Goal: Information Seeking & Learning: Learn about a topic

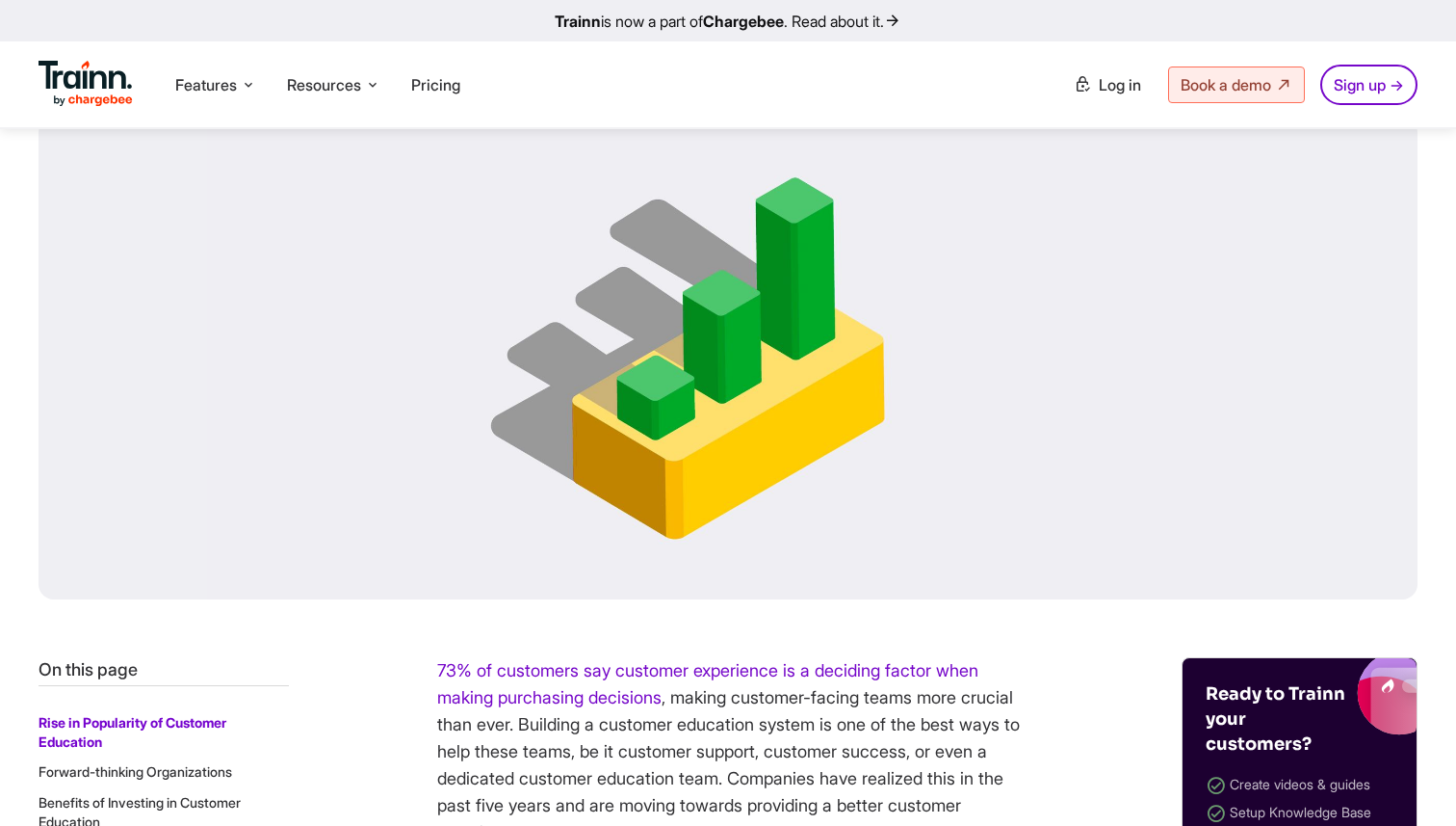
scroll to position [454, 0]
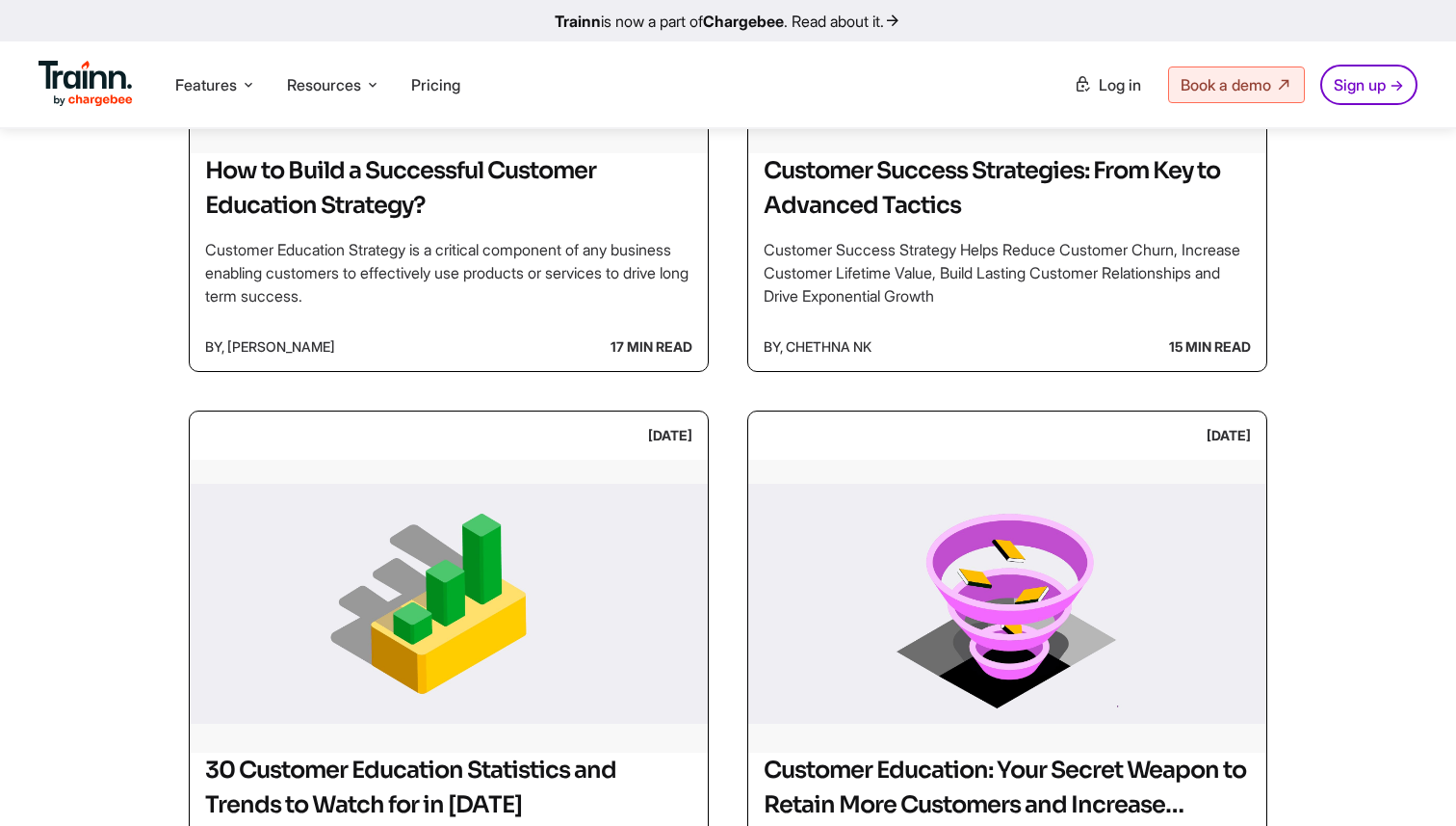
scroll to position [1332, 0]
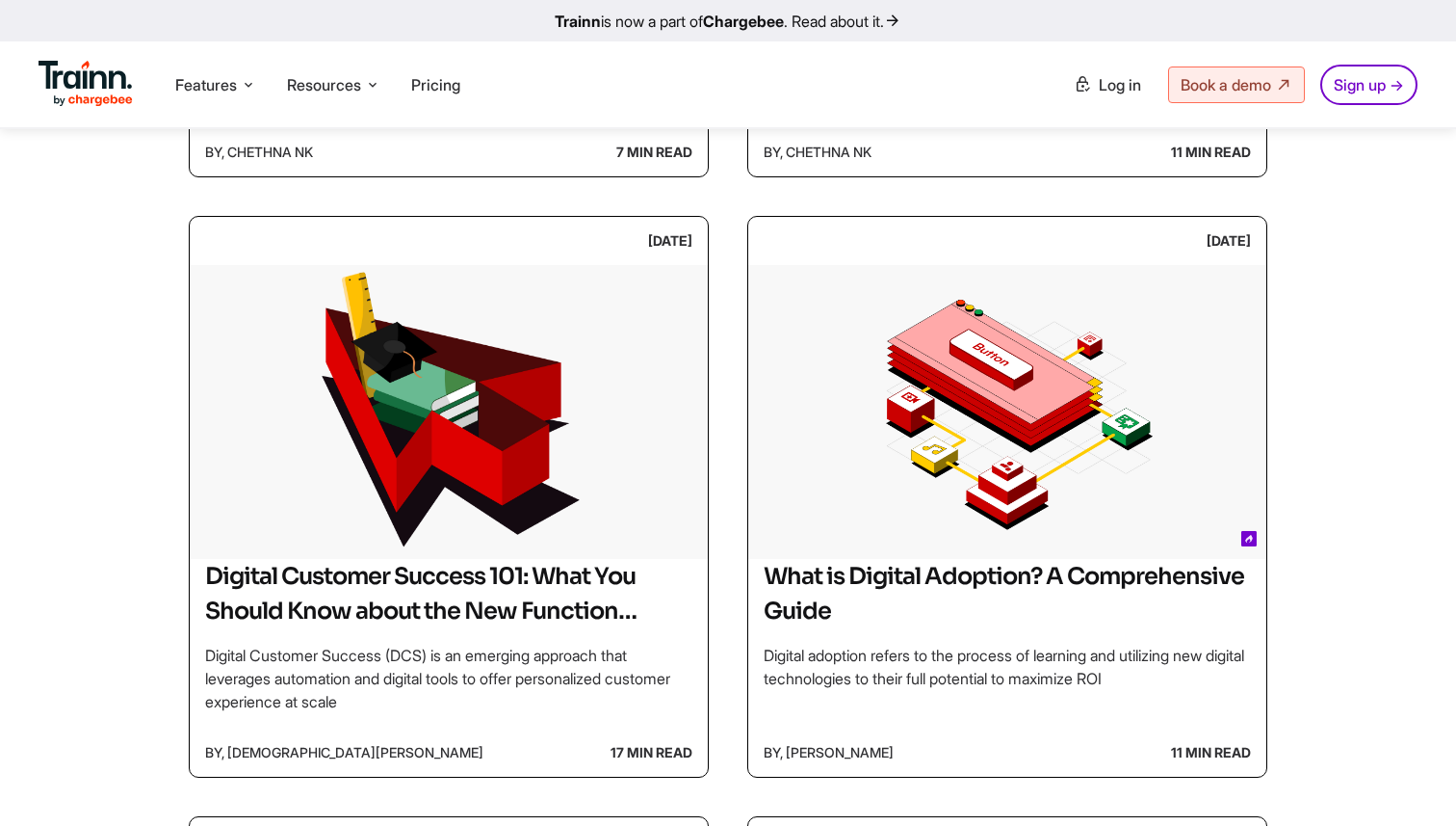
scroll to position [1053, 0]
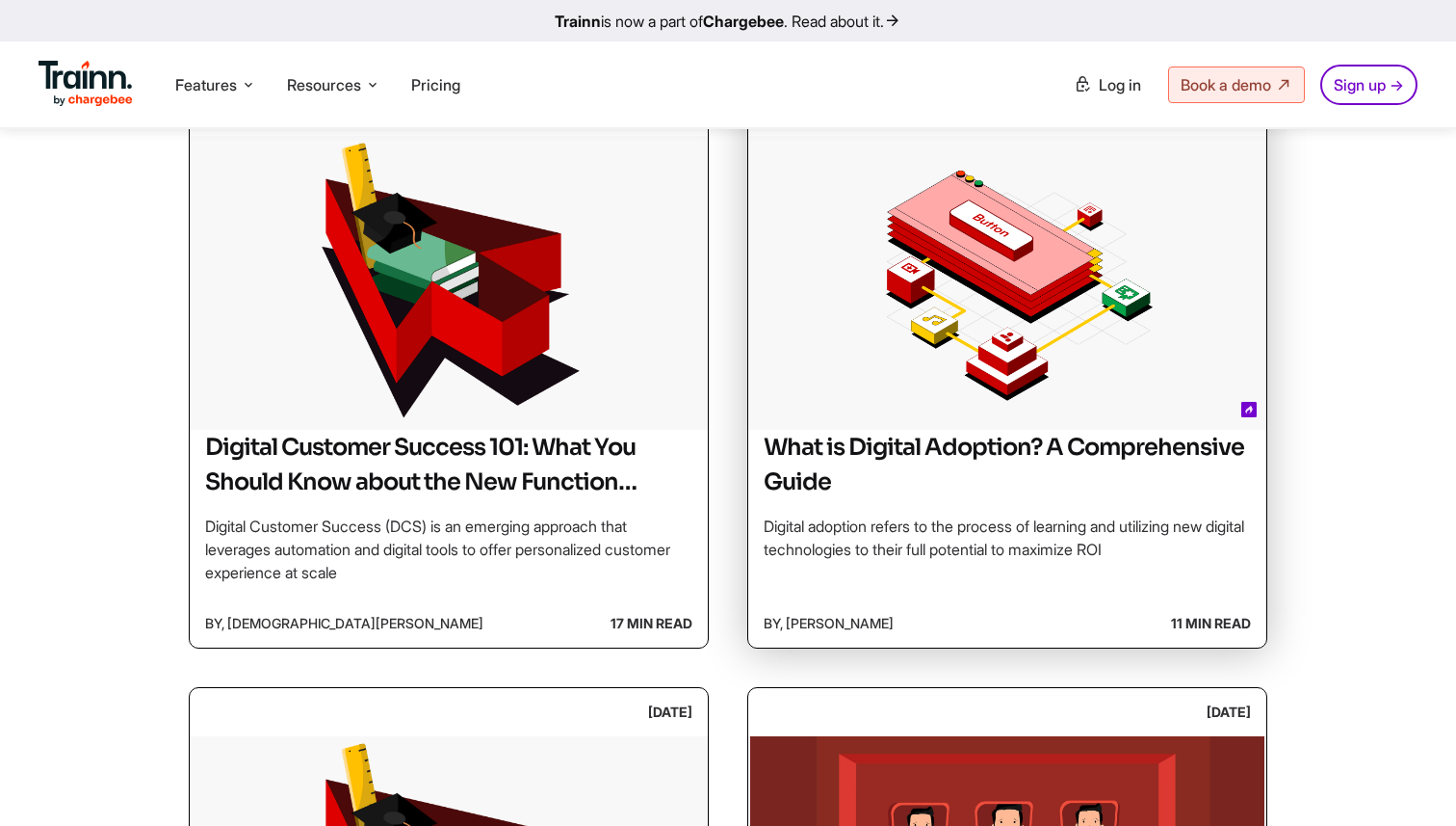
click at [987, 320] on img at bounding box center [1007, 280] width 518 height 289
